Goal: Check status

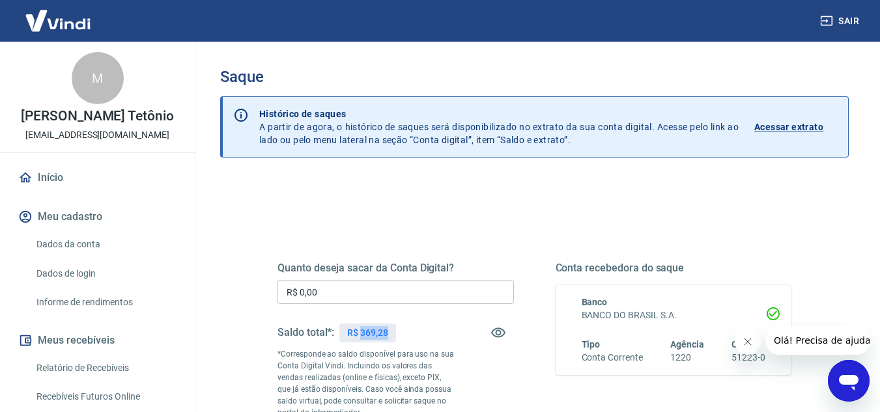
drag, startPoint x: 359, startPoint y: 330, endPoint x: 388, endPoint y: 331, distance: 28.7
click at [388, 331] on p "R$ 369,28" at bounding box center [367, 333] width 41 height 14
copy p "369,28"
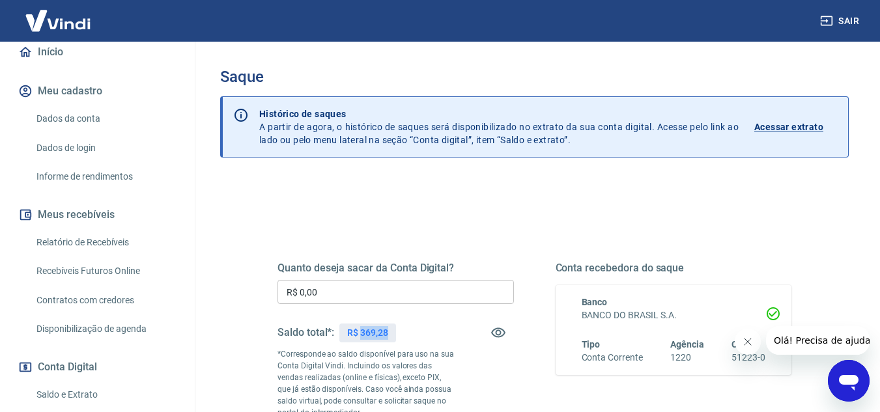
scroll to position [130, 0]
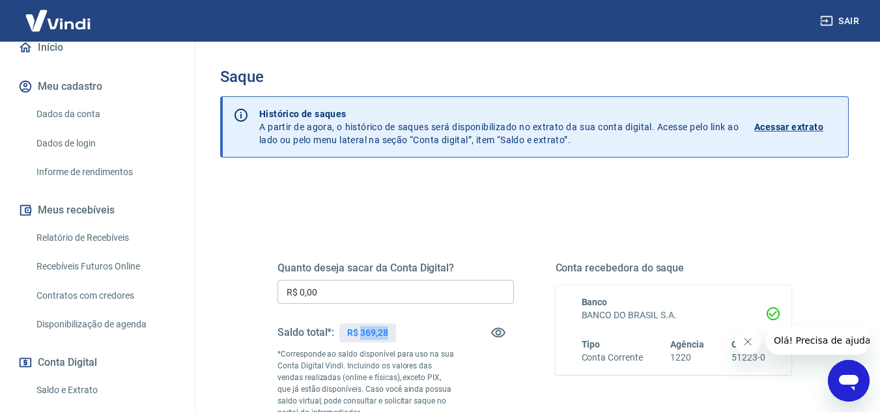
click at [109, 251] on link "Relatório de Recebíveis" at bounding box center [105, 238] width 148 height 27
